Goal: Contribute content

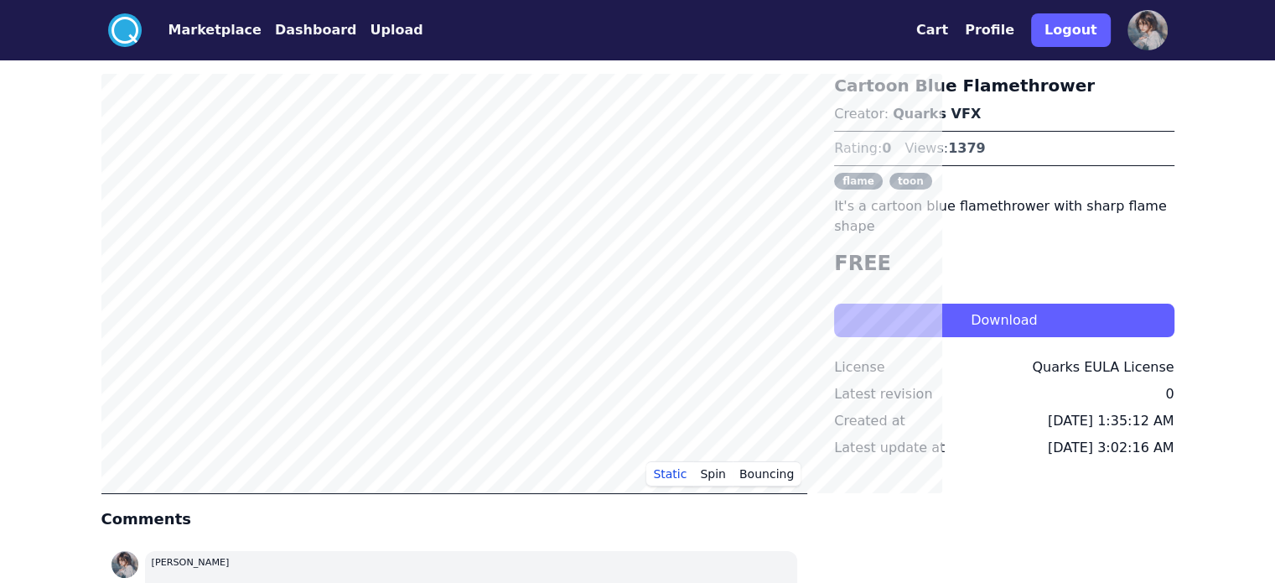
click at [952, 304] on button "Download" at bounding box center [1003, 320] width 339 height 34
click at [733, 480] on button "Spin" at bounding box center [712, 473] width 39 height 25
click at [693, 475] on button "Static" at bounding box center [669, 473] width 47 height 25
click at [800, 479] on button "Bouncing" at bounding box center [767, 473] width 68 height 25
click at [693, 477] on button "Static" at bounding box center [669, 473] width 47 height 25
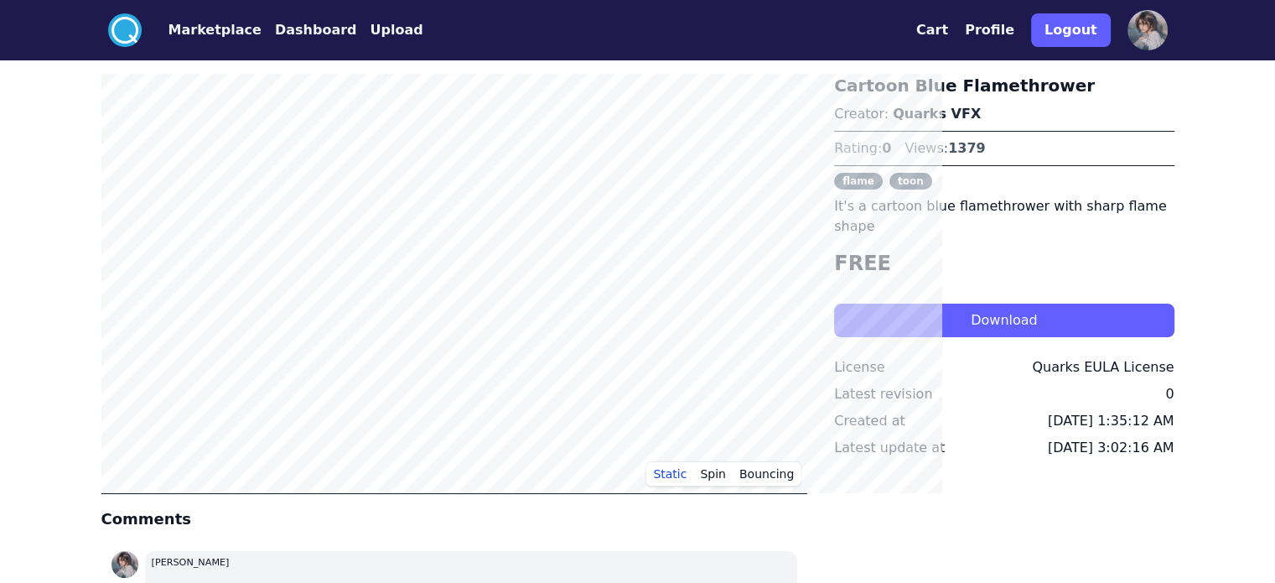
click at [370, 24] on button "Upload" at bounding box center [396, 30] width 53 height 20
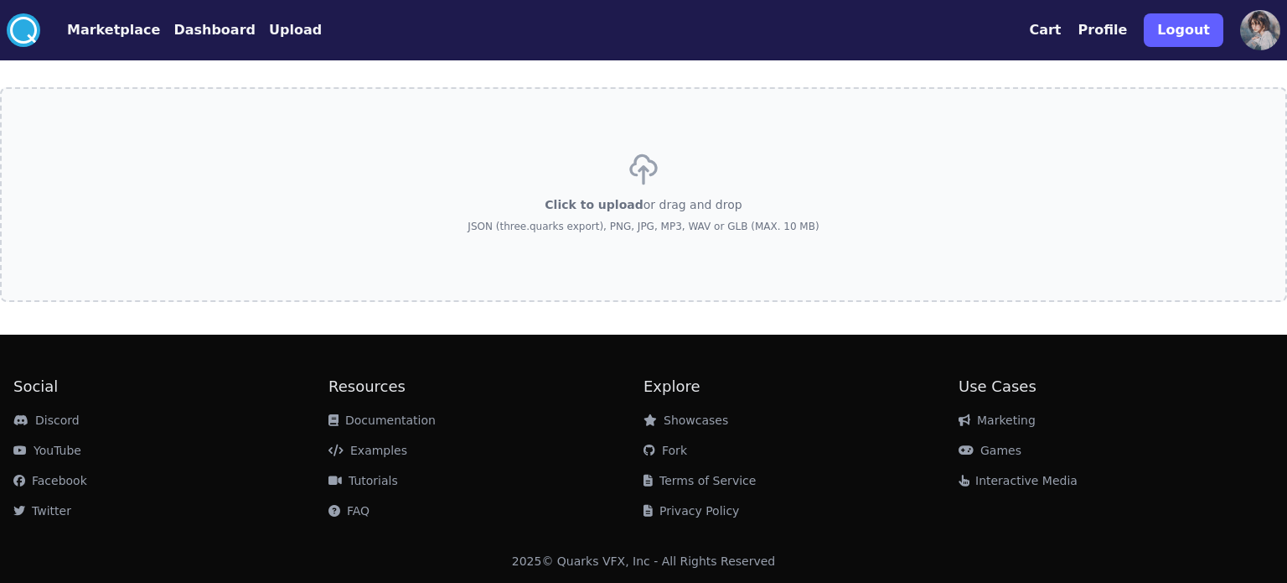
click at [553, 163] on div "Click to upload or drag and drop JSON (three.quarks export), PNG, JPG, MP3, WAV…" at bounding box center [643, 194] width 351 height 117
click at [0, 0] on input "Click to upload or drag and drop JSON (three.quarks export), PNG, JPG, MP3, WAV…" at bounding box center [0, 0] width 0 height 0
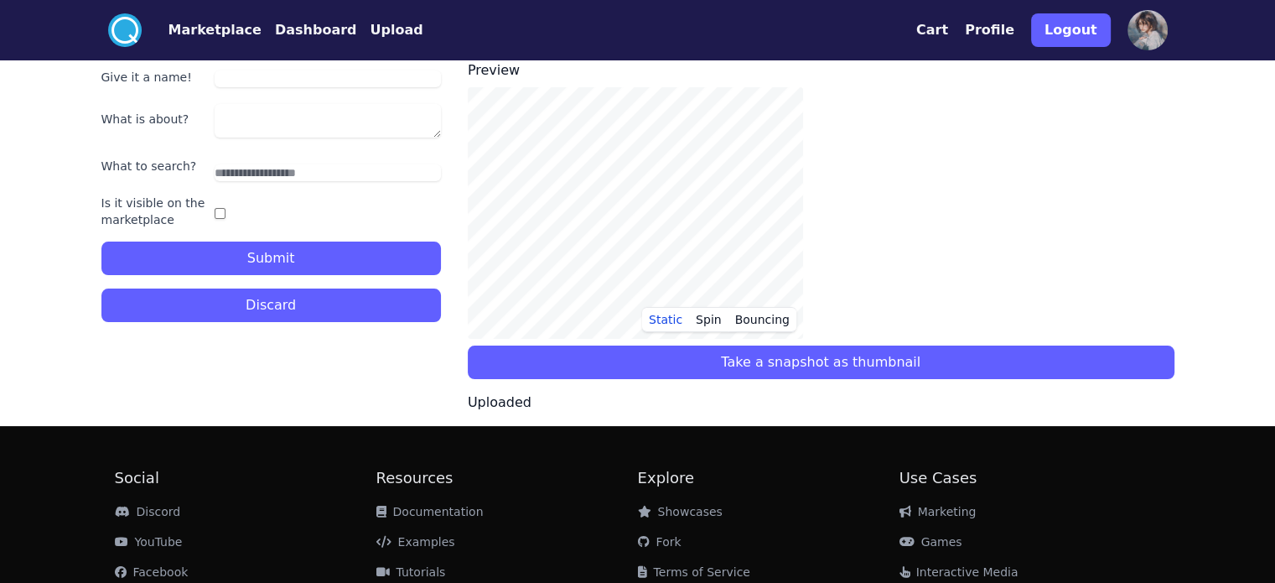
click at [236, 85] on input "Give it a name!" at bounding box center [328, 78] width 226 height 17
click at [215, 82] on input "Give it a name!" at bounding box center [328, 78] width 226 height 17
click at [170, 116] on div "What is about?" at bounding box center [270, 119] width 339 height 37
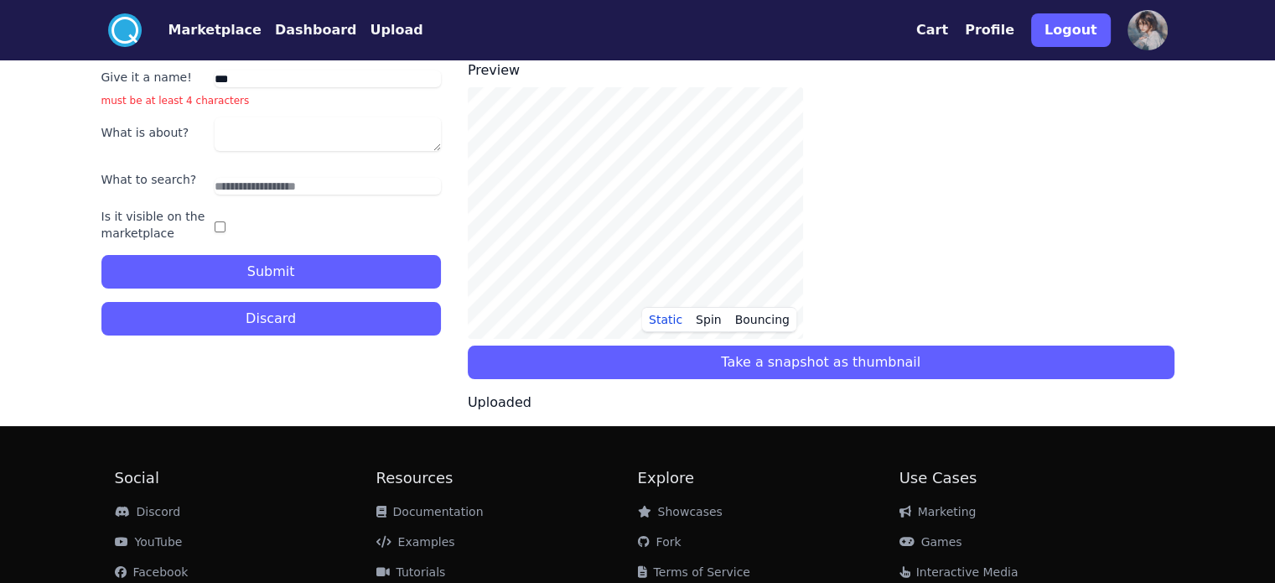
click at [215, 146] on textarea "What is about?" at bounding box center [328, 134] width 226 height 34
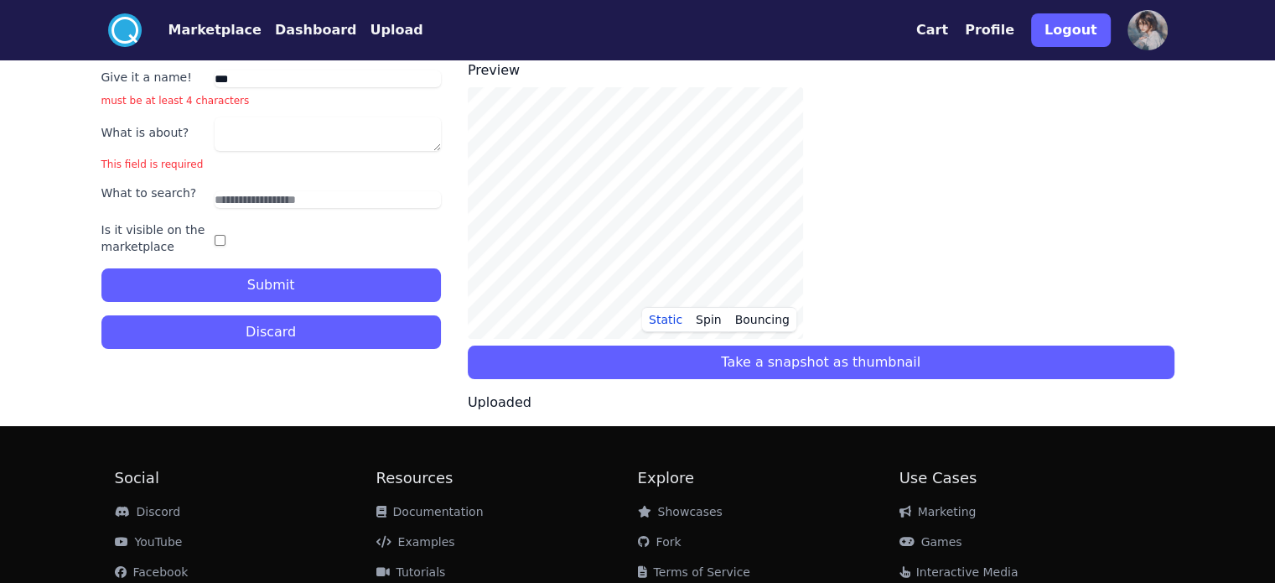
click at [215, 75] on input "***" at bounding box center [328, 78] width 226 height 17
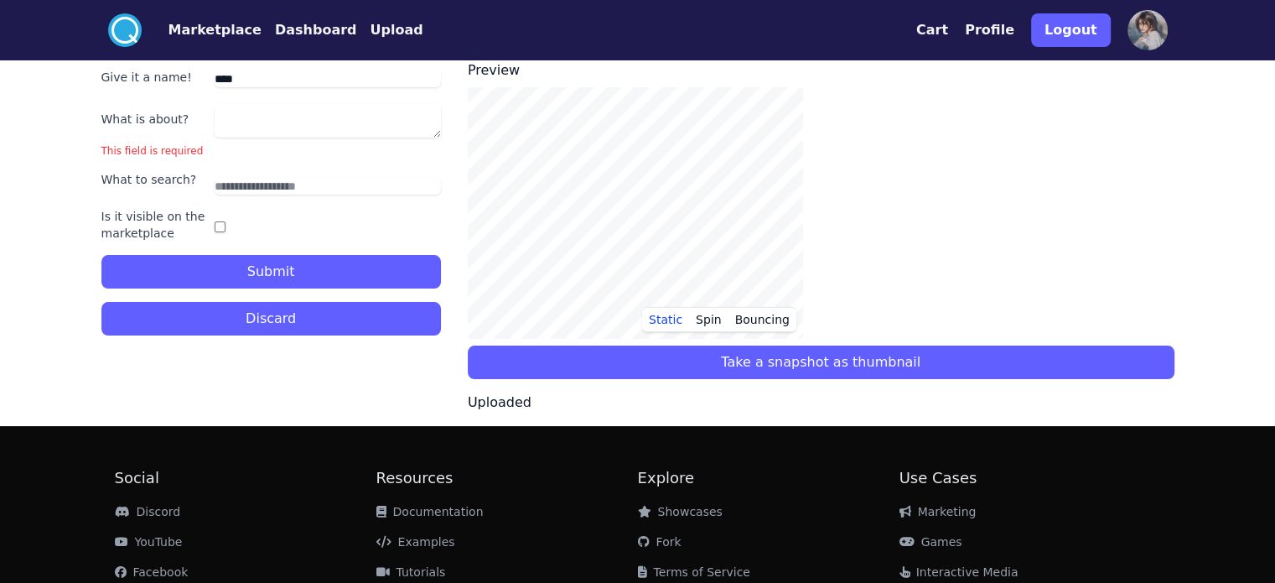
type input "****"
click at [215, 126] on textarea "What is about?" at bounding box center [328, 121] width 226 height 34
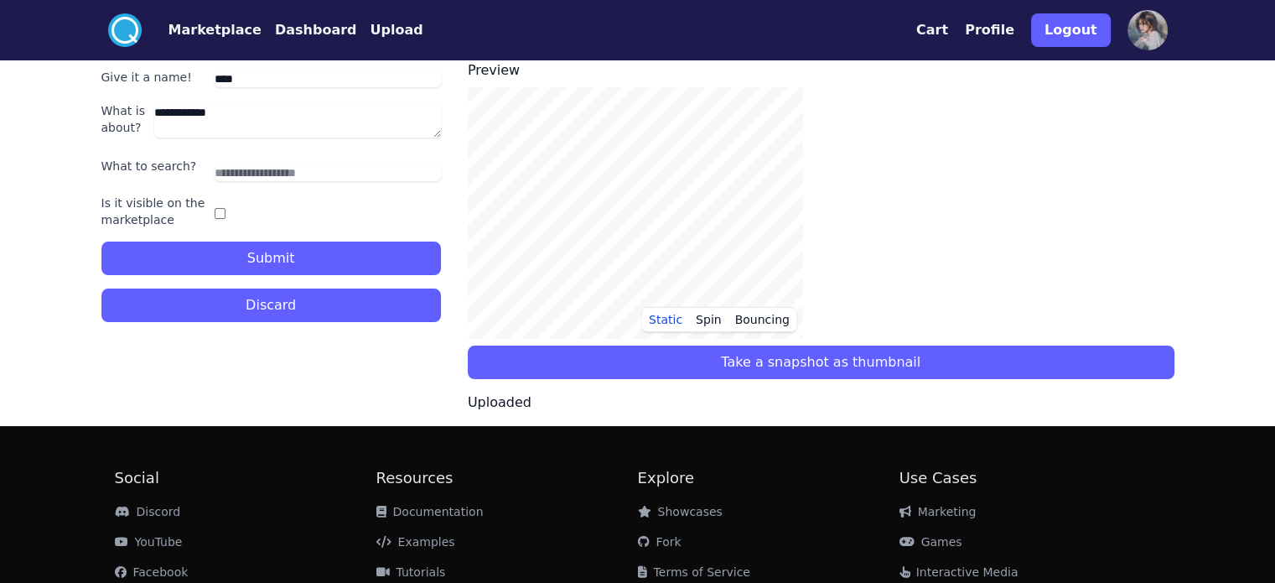
type textarea "**********"
click at [221, 168] on input "text" at bounding box center [328, 172] width 226 height 17
click at [215, 165] on input "text" at bounding box center [328, 172] width 226 height 17
type input "**********"
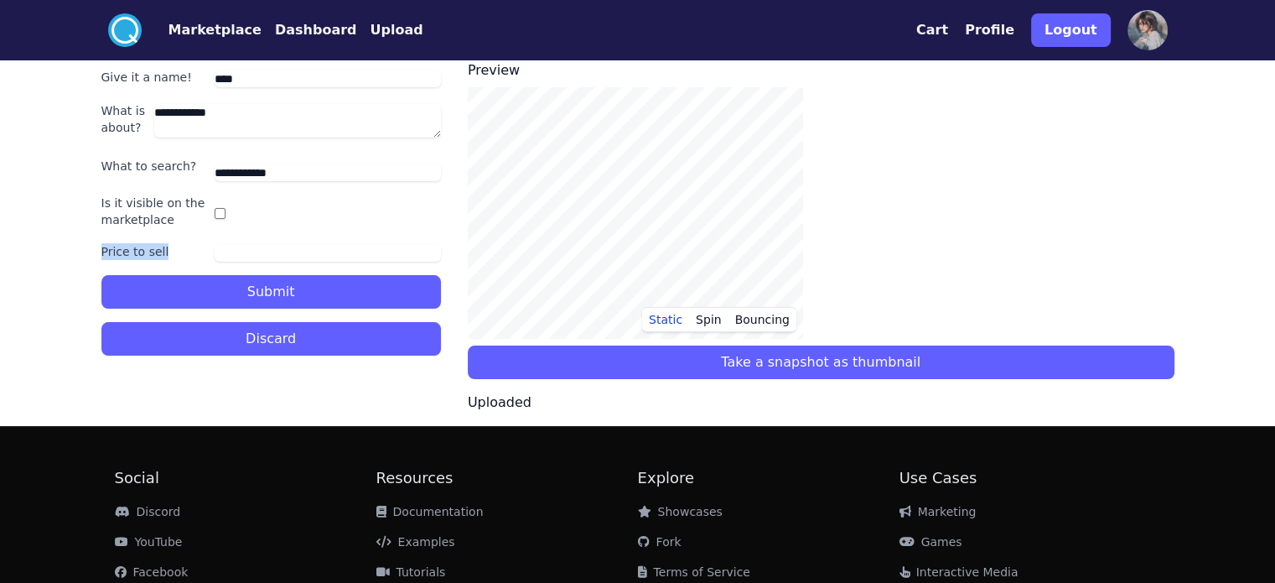
drag, startPoint x: 70, startPoint y: 251, endPoint x: 0, endPoint y: 251, distance: 70.4
click at [101, 251] on label "Price to sell" at bounding box center [154, 251] width 107 height 17
click at [929, 234] on div "Static Spin Bouncing" at bounding box center [821, 212] width 707 height 251
click at [376, 536] on link "Examples" at bounding box center [415, 541] width 79 height 13
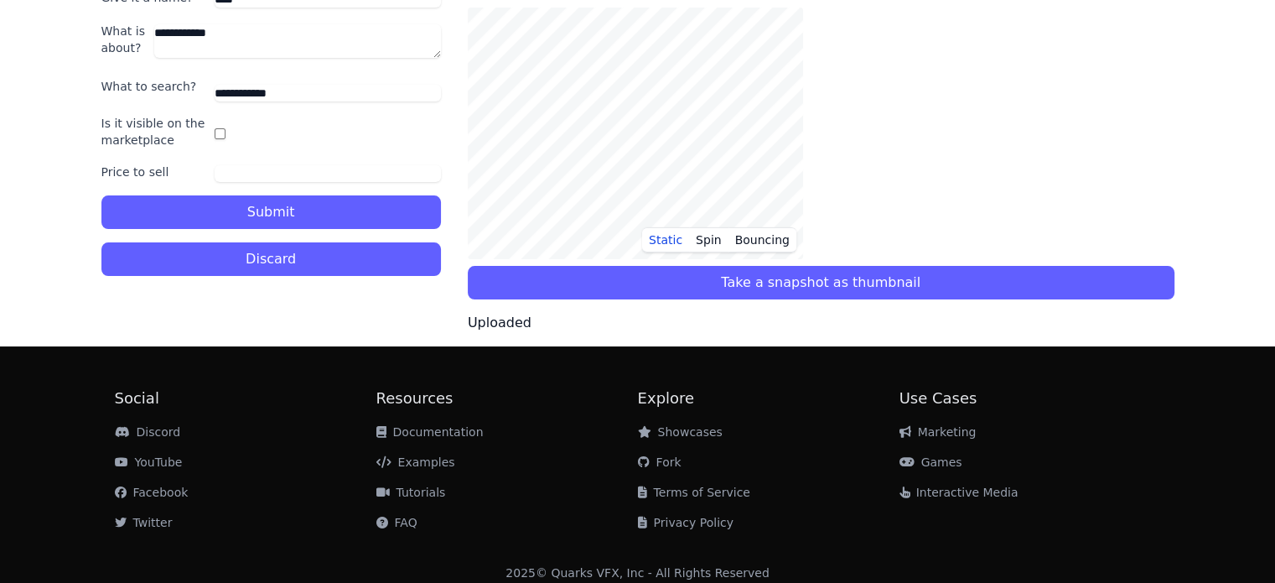
scroll to position [91, 0]
